Goal: Check status: Check status

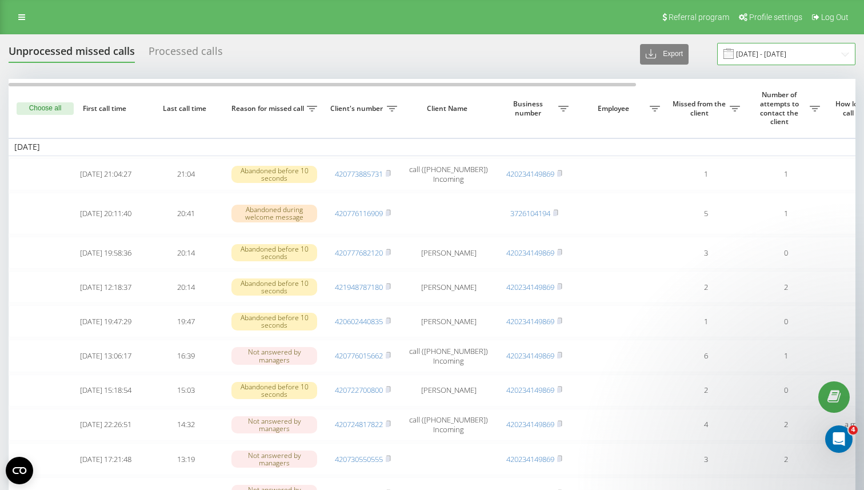
click at [781, 57] on input "[DATE] - [DATE]" at bounding box center [786, 54] width 138 height 22
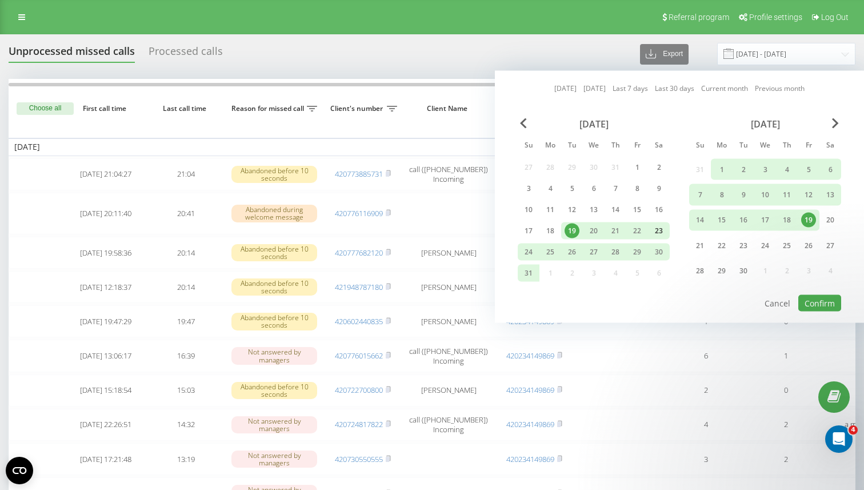
click at [659, 234] on div "23" at bounding box center [658, 230] width 15 height 15
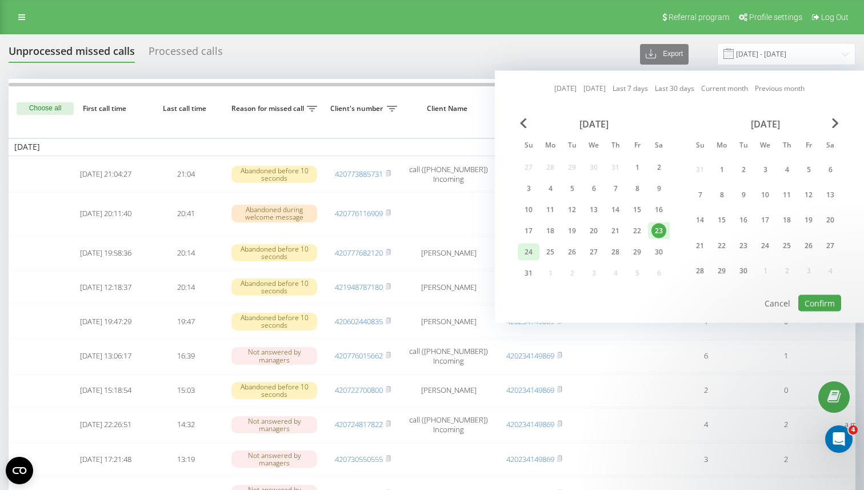
click at [534, 249] on div "24" at bounding box center [528, 252] width 15 height 15
click at [528, 253] on div "24" at bounding box center [528, 252] width 15 height 15
click at [826, 299] on button "Confirm" at bounding box center [819, 303] width 43 height 17
type input "[DATE] - [DATE]"
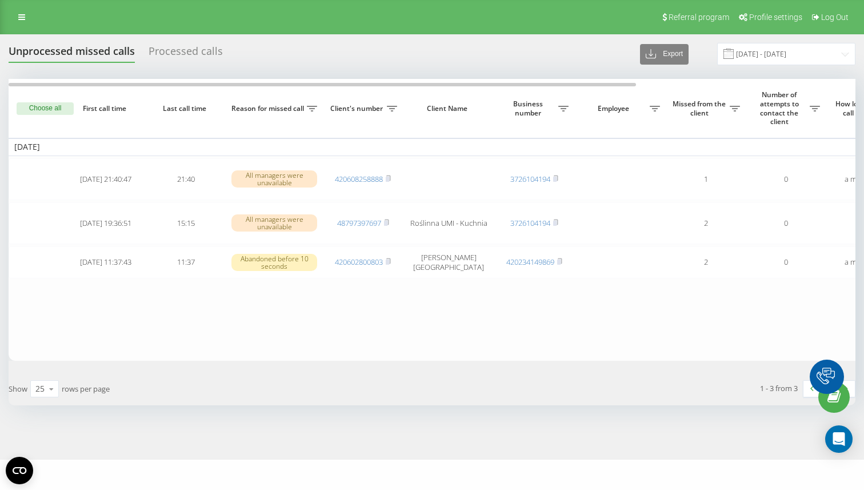
click at [789, 53] on input "[DATE] - [DATE]" at bounding box center [786, 54] width 138 height 22
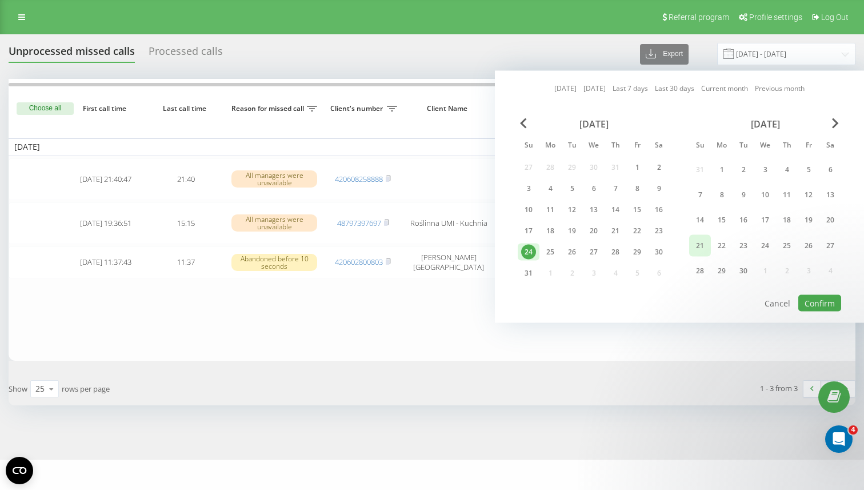
click at [705, 245] on div "21" at bounding box center [700, 245] width 15 height 15
click at [826, 303] on button "Confirm" at bounding box center [819, 303] width 43 height 17
type input "[DATE] - [DATE]"
